Goal: Download file/media

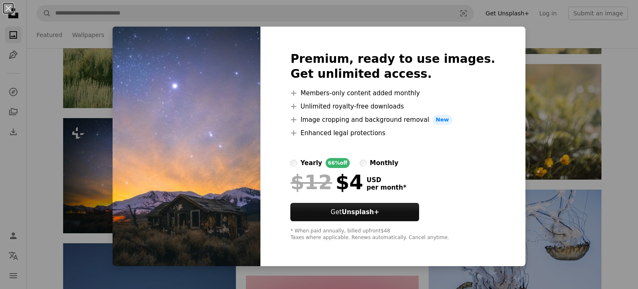
click at [515, 87] on div "An X shape Premium, ready to use images. Get unlimited access. A plus sign Memb…" at bounding box center [319, 144] width 638 height 289
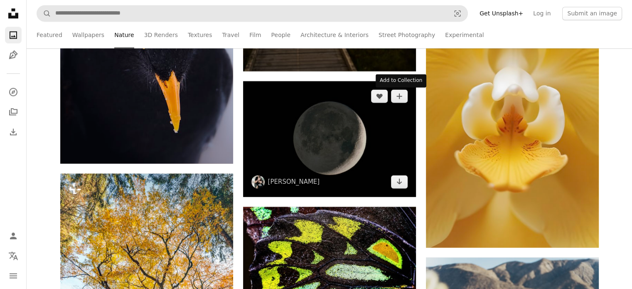
scroll to position [17160, 0]
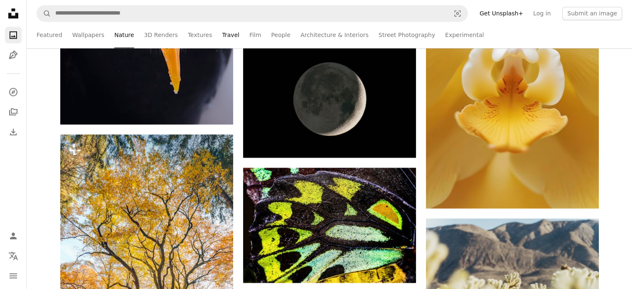
click at [222, 36] on link "Travel" at bounding box center [230, 35] width 17 height 27
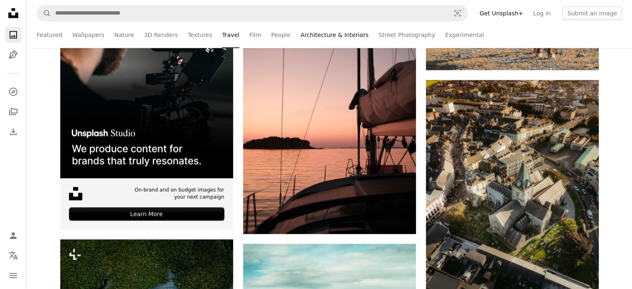
scroll to position [2036, 0]
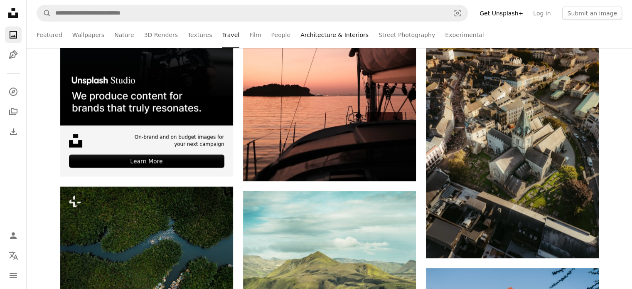
click at [315, 38] on link "Architecture & Interiors" at bounding box center [334, 35] width 68 height 27
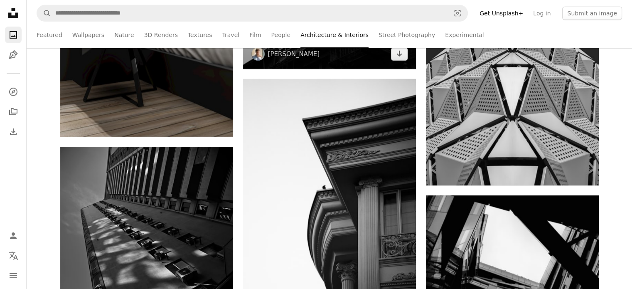
scroll to position [5775, 0]
